Goal: Transaction & Acquisition: Purchase product/service

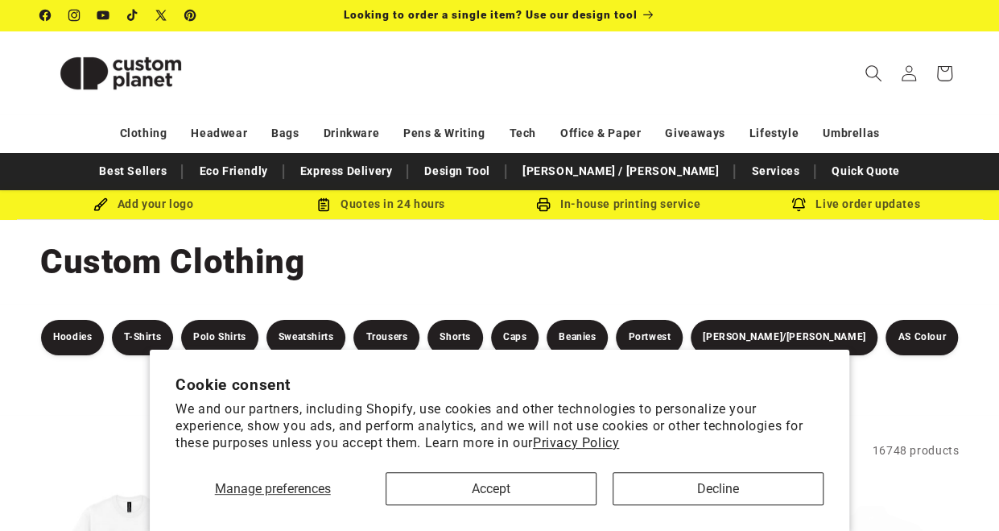
click at [869, 71] on icon "Search" at bounding box center [873, 72] width 17 height 17
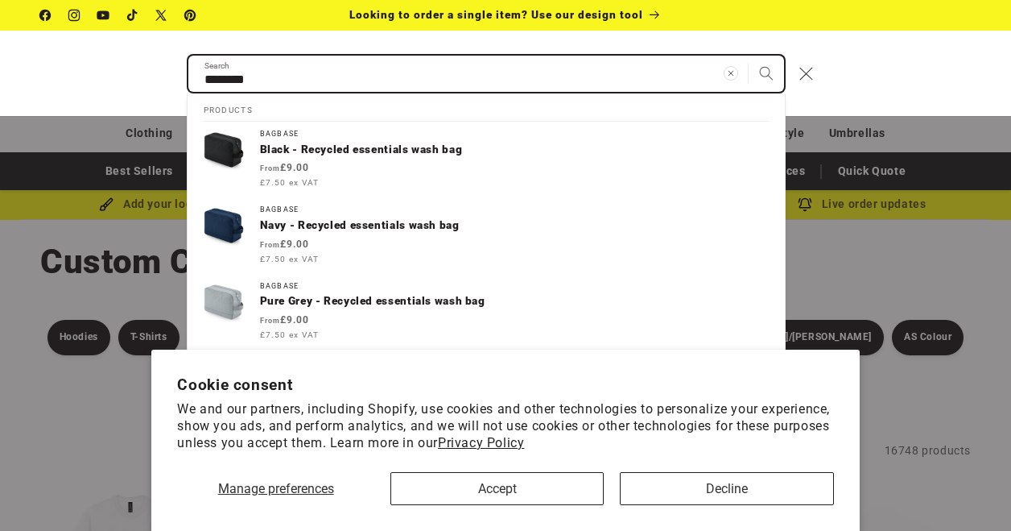
type input "********"
click at [749, 56] on button "Search" at bounding box center [766, 73] width 35 height 35
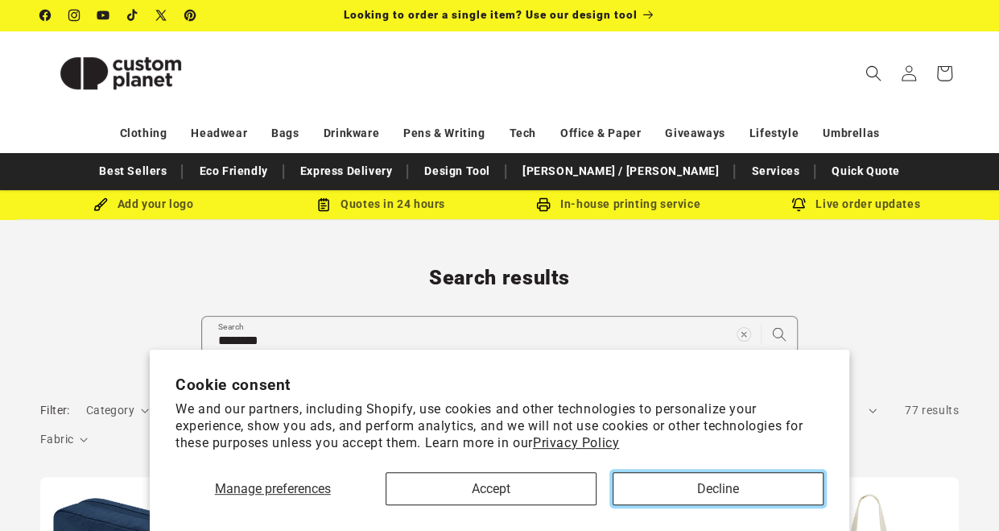
click at [767, 489] on button "Decline" at bounding box center [718, 488] width 211 height 33
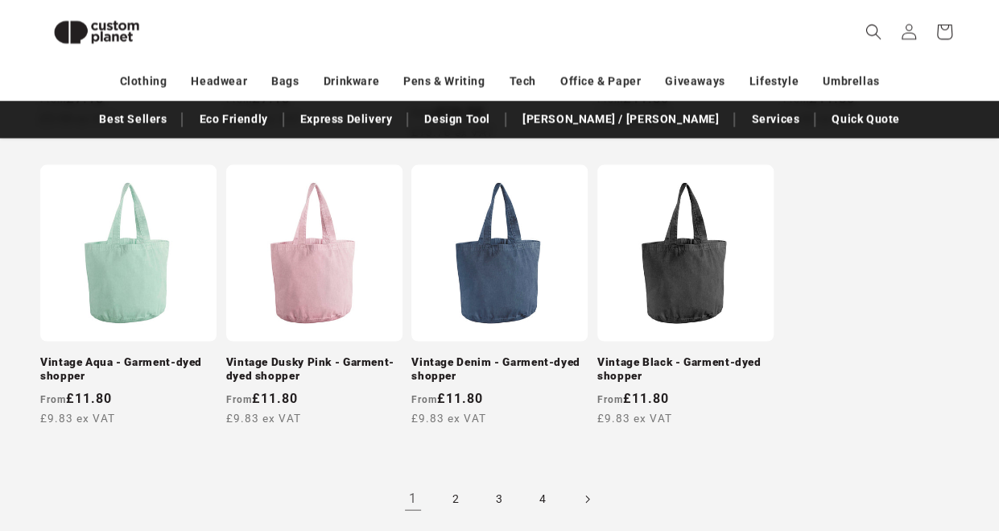
scroll to position [1502, 0]
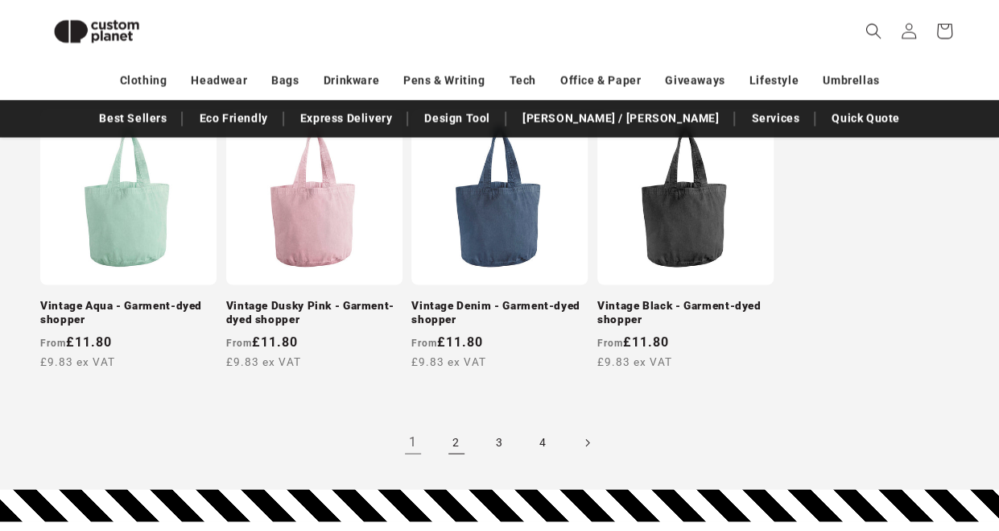
click at [442, 425] on link "2" at bounding box center [456, 442] width 35 height 35
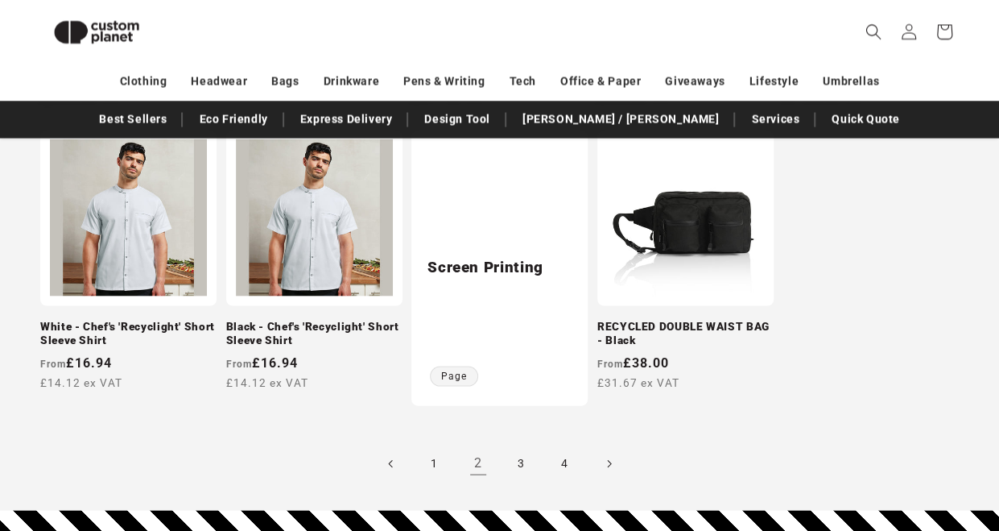
scroll to position [1483, 0]
